Goal: Information Seeking & Learning: Understand process/instructions

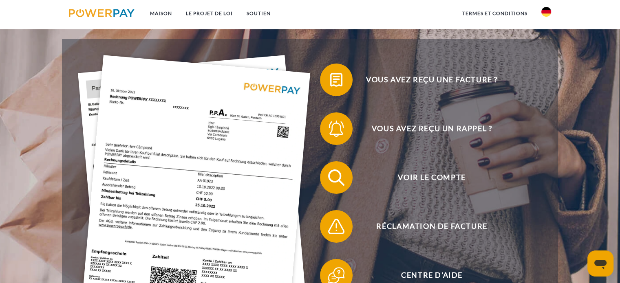
scroll to position [163, 0]
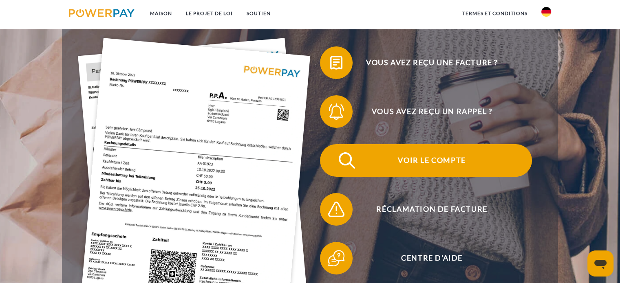
click at [442, 161] on font "Voir le compte" at bounding box center [432, 160] width 68 height 9
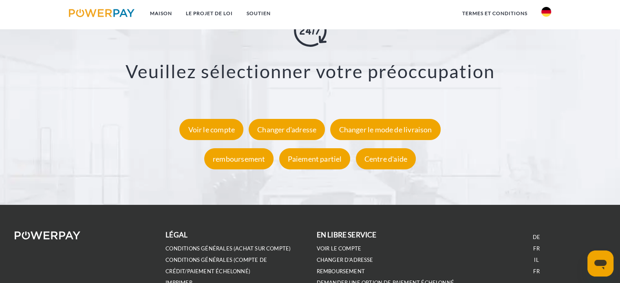
scroll to position [1460, 0]
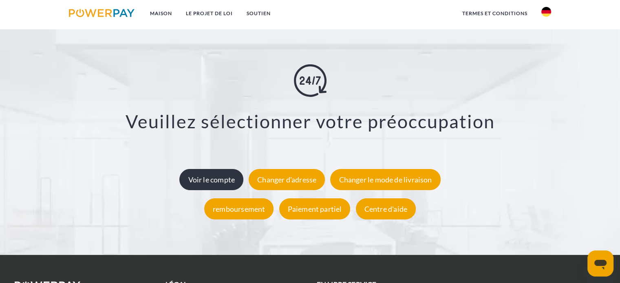
drag, startPoint x: 214, startPoint y: 186, endPoint x: 207, endPoint y: 186, distance: 6.1
click at [214, 186] on div "Voir le compte" at bounding box center [211, 179] width 64 height 21
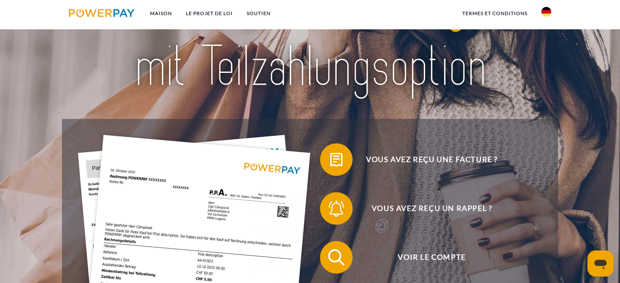
scroll to position [82, 0]
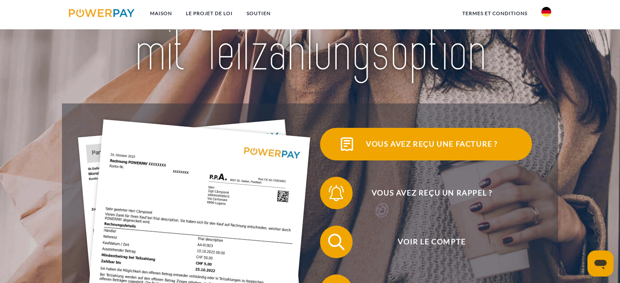
click at [446, 148] on font "Vous avez reçu une facture ?" at bounding box center [432, 143] width 132 height 9
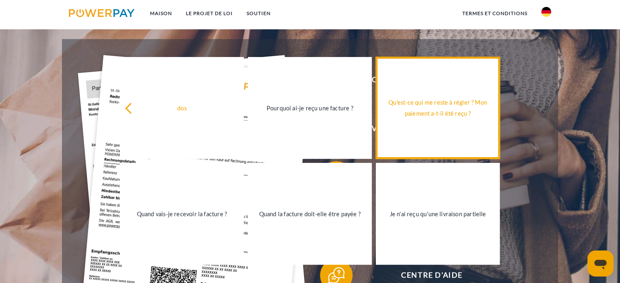
scroll to position [122, 0]
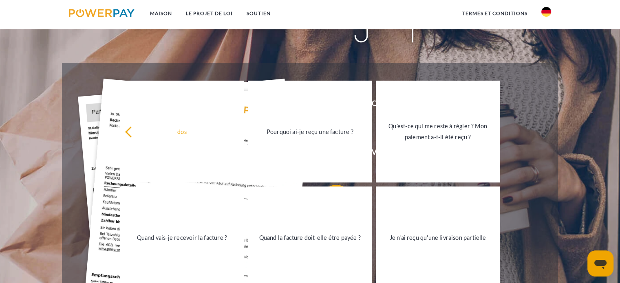
click at [420, 73] on div "Vous avez reçu une facture ? Vous avez reçu un rappel ? Voir le compte" at bounding box center [310, 226] width 496 height 326
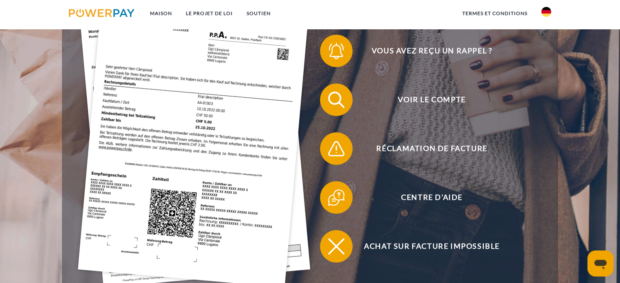
scroll to position [245, 0]
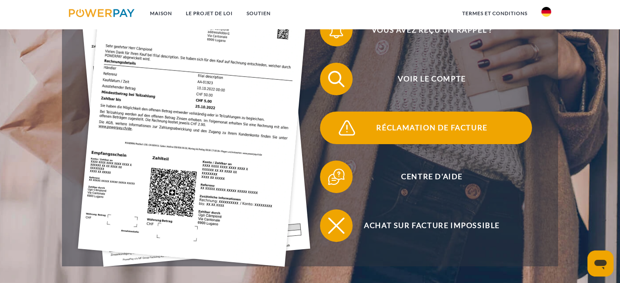
click at [450, 132] on font "Réclamation de facture" at bounding box center [431, 127] width 111 height 9
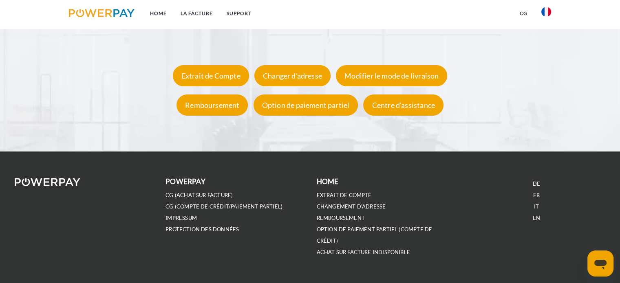
scroll to position [1571, 0]
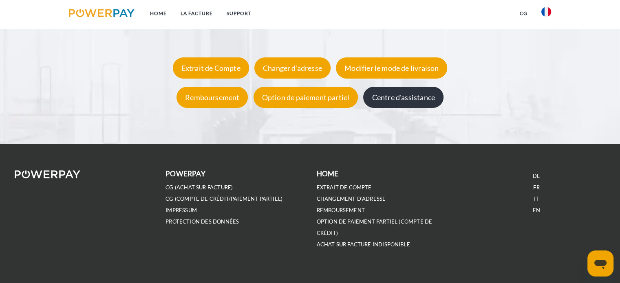
click at [421, 102] on div "Centre d'assistance" at bounding box center [403, 97] width 80 height 21
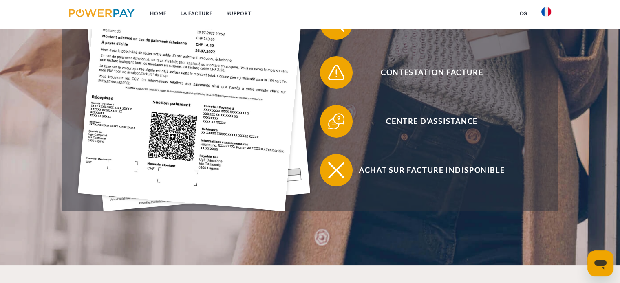
scroll to position [245, 0]
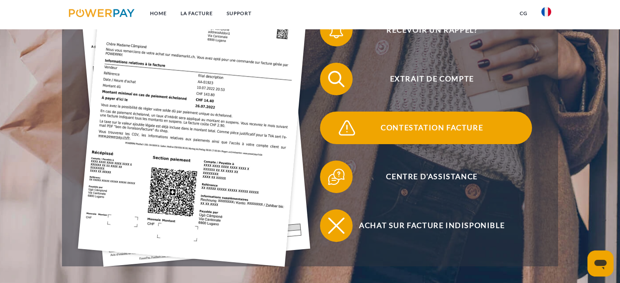
drag, startPoint x: 436, startPoint y: 130, endPoint x: 442, endPoint y: 128, distance: 6.4
click at [436, 130] on span "Contestation Facture" at bounding box center [432, 128] width 200 height 33
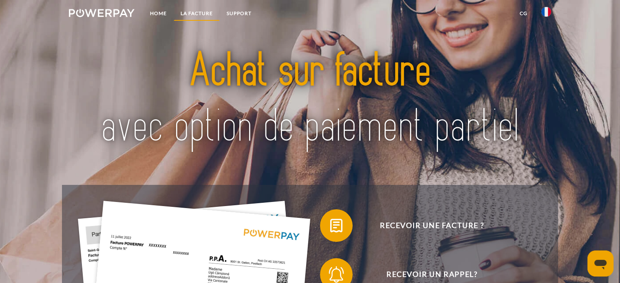
click at [197, 14] on link "LA FACTURE" at bounding box center [197, 13] width 46 height 15
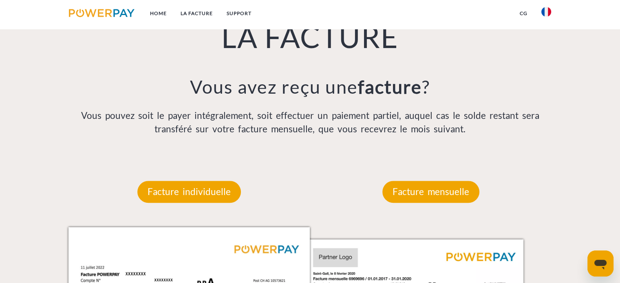
scroll to position [649, 0]
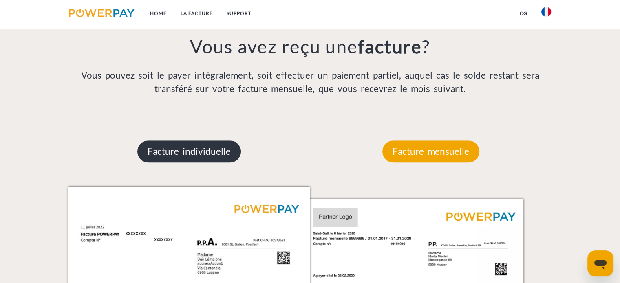
click at [174, 155] on p "Facture individuelle" at bounding box center [189, 152] width 104 height 22
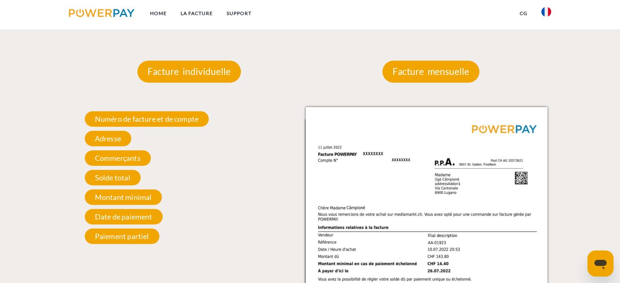
scroll to position [730, 0]
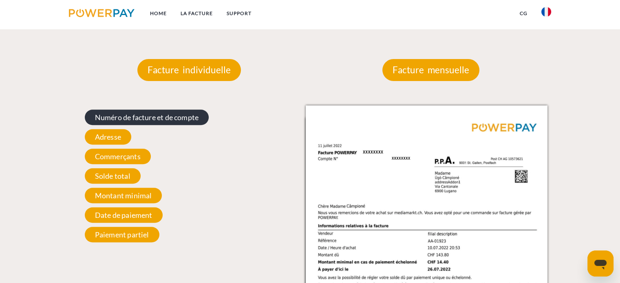
click at [160, 119] on span "Numéro de facture et de compte" at bounding box center [147, 117] width 124 height 15
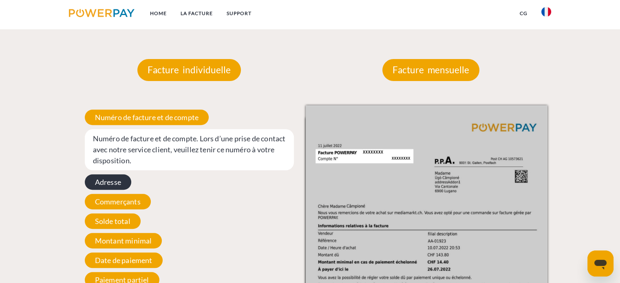
click at [116, 184] on span "Adresse" at bounding box center [108, 181] width 46 height 15
